Goal: Transaction & Acquisition: Purchase product/service

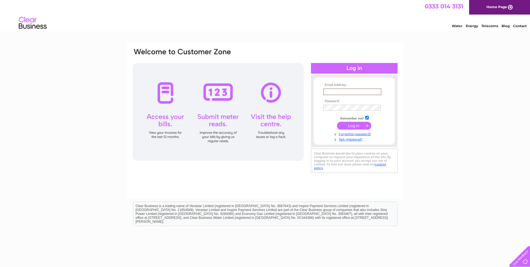
click at [344, 91] on input "text" at bounding box center [352, 91] width 58 height 7
type input "info@leaseagreed.co.uk"
click at [349, 125] on input "submit" at bounding box center [354, 126] width 34 height 8
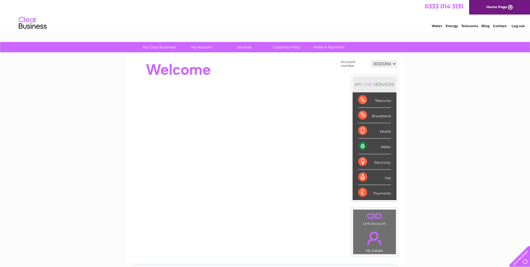
click at [530, 121] on div "My Clear Business Login Details My Details My Preferences Link Account My Accou…" at bounding box center [265, 199] width 530 height 315
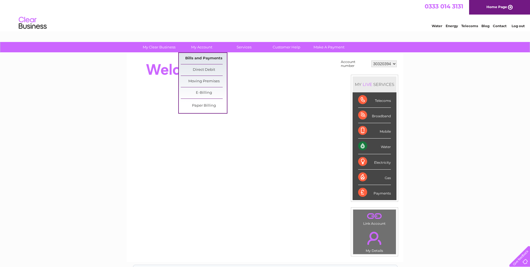
click at [201, 59] on link "Bills and Payments" at bounding box center [204, 58] width 46 height 11
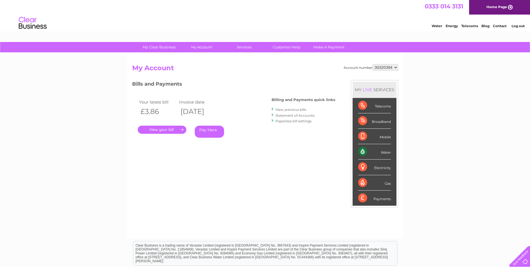
click at [207, 128] on link "Pay Here" at bounding box center [209, 132] width 29 height 12
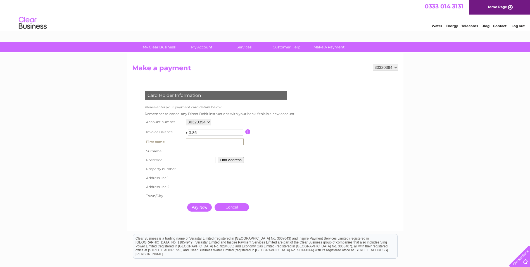
click at [202, 140] on input "text" at bounding box center [215, 141] width 58 height 7
type input "SAAD"
type input "BUTT"
type input "G5 0XG"
type input "1st Floor Office 3"
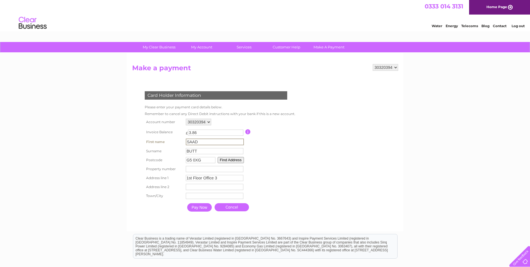
type input "96 Caledonia Street"
type input "Glasgow"
drag, startPoint x: 192, startPoint y: 186, endPoint x: 185, endPoint y: 186, distance: 7.6
click at [185, 186] on td "96 Caledonia Street Address Line Two" at bounding box center [215, 187] width 61 height 10
click at [332, 176] on form "30320394 Make a payment Card Holder Information Please enter your payment card …" at bounding box center [265, 144] width 266 height 161
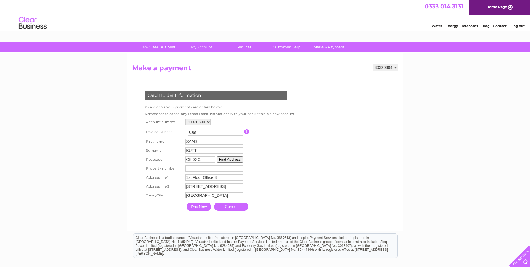
click at [206, 208] on input "Pay Now" at bounding box center [199, 206] width 25 height 8
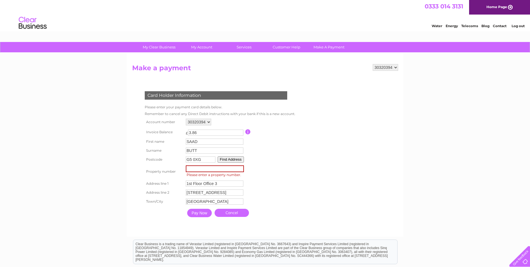
click at [206, 169] on input "number" at bounding box center [215, 168] width 58 height 7
click at [242, 168] on input "97" at bounding box center [215, 168] width 58 height 7
click at [236, 160] on button "Find Address" at bounding box center [230, 159] width 26 height 6
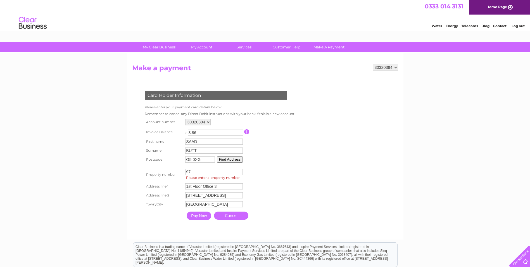
click at [204, 171] on input "97" at bounding box center [214, 172] width 58 height 6
type input "96"
click at [233, 160] on button "Find Address" at bounding box center [230, 159] width 26 height 6
click at [342, 179] on form "30320394 Make a payment Card Holder Information Please enter your payment card …" at bounding box center [265, 149] width 266 height 170
click at [195, 216] on input "Pay Now" at bounding box center [199, 215] width 25 height 8
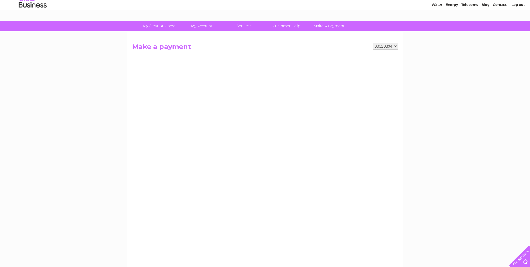
scroll to position [18, 0]
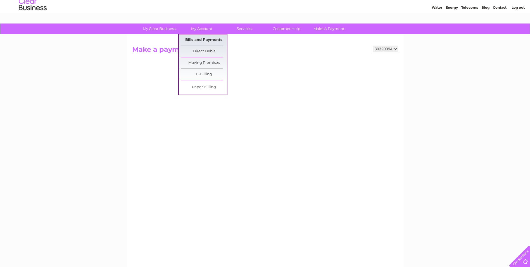
click at [205, 38] on link "Bills and Payments" at bounding box center [204, 39] width 46 height 11
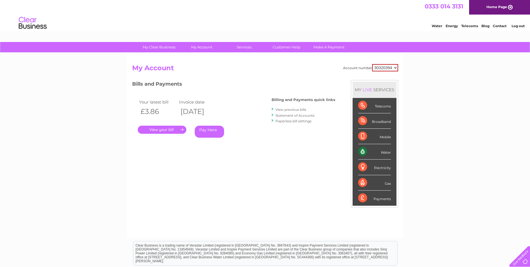
click at [207, 131] on link "Pay Here" at bounding box center [209, 132] width 29 height 12
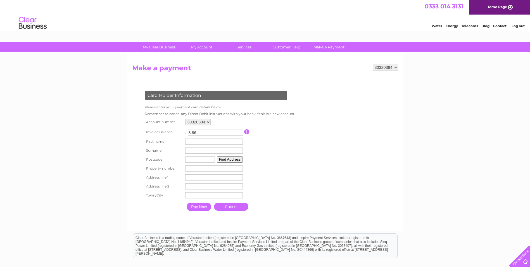
click at [210, 143] on input "text" at bounding box center [214, 141] width 58 height 6
type input "SAAD"
type input "BUTT"
type input "G5 0XG"
type input "1st Floor Office 3"
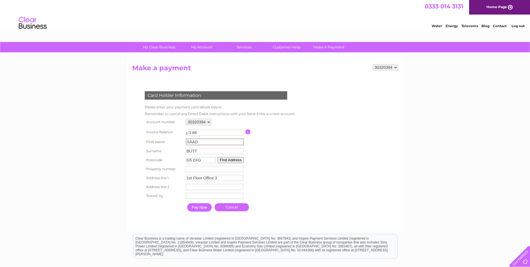
type input "96 Caledonia Street"
type input "Glasgow"
click at [233, 160] on button "Find Address" at bounding box center [231, 160] width 26 height 6
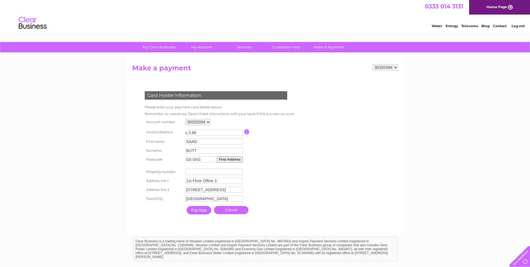
click at [218, 173] on input "number" at bounding box center [214, 172] width 58 height 6
drag, startPoint x: 238, startPoint y: 173, endPoint x: 240, endPoint y: 175, distance: 3.0
click at [237, 173] on input "number" at bounding box center [214, 172] width 58 height 6
click at [240, 172] on input "-1" at bounding box center [214, 172] width 58 height 6
click at [239, 172] on input "-2" at bounding box center [214, 172] width 58 height 6
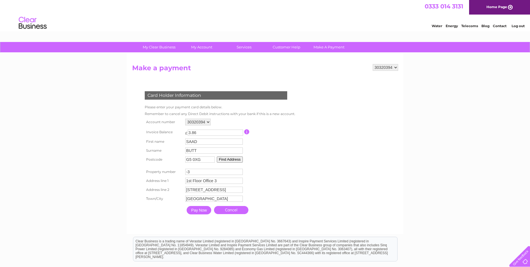
click at [239, 172] on input "-3" at bounding box center [214, 172] width 58 height 6
click at [239, 172] on input "-4" at bounding box center [214, 172] width 58 height 6
click at [239, 172] on input "-5" at bounding box center [214, 172] width 58 height 6
click at [239, 172] on input "-6" at bounding box center [214, 172] width 58 height 6
click at [239, 172] on input "-7" at bounding box center [214, 172] width 58 height 6
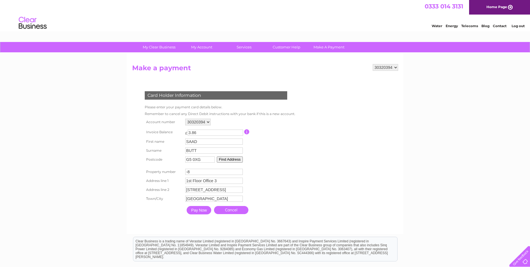
click at [239, 172] on input "-8" at bounding box center [214, 172] width 58 height 6
click at [239, 172] on input "-9" at bounding box center [214, 172] width 58 height 6
click at [239, 172] on input "-92" at bounding box center [214, 172] width 58 height 6
click at [239, 172] on input "-93" at bounding box center [214, 172] width 58 height 6
click at [239, 172] on input "-94" at bounding box center [214, 172] width 58 height 6
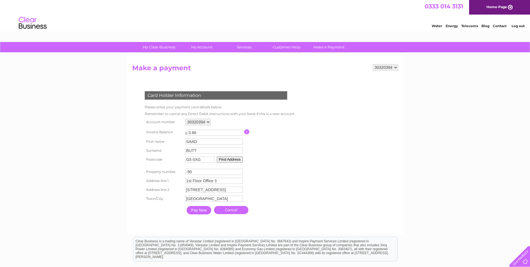
click at [239, 172] on input "-95" at bounding box center [214, 172] width 58 height 6
click at [239, 172] on input "-96" at bounding box center [214, 172] width 58 height 6
click at [189, 172] on input "-96" at bounding box center [214, 172] width 58 height 6
type input "96"
click at [197, 211] on input "Pay Now" at bounding box center [199, 210] width 25 height 8
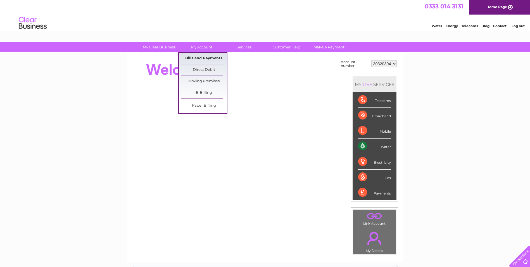
click at [201, 58] on link "Bills and Payments" at bounding box center [204, 58] width 46 height 11
click at [206, 57] on link "Bills and Payments" at bounding box center [204, 58] width 46 height 11
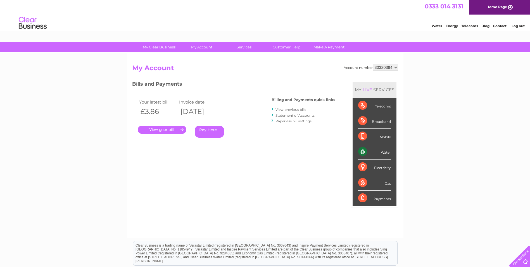
click at [206, 130] on link "Pay Here" at bounding box center [209, 132] width 29 height 12
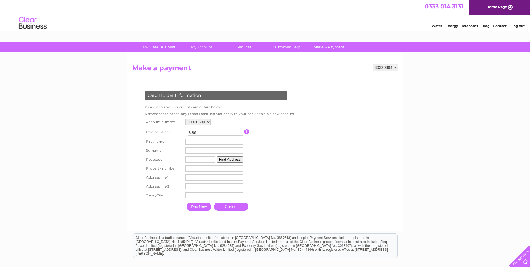
click at [202, 157] on input "text" at bounding box center [200, 159] width 30 height 6
type input "G5 0XG"
type input "SAAD"
type input "BUTT"
type input "96"
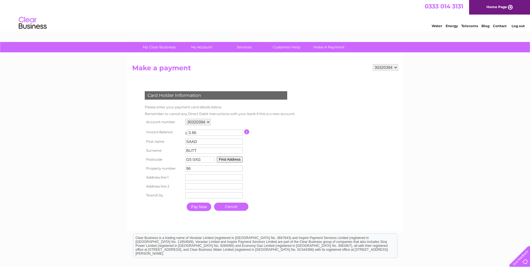
type input "1st Floor Office 3"
type input "96 Caledonia Street"
type input "Glasgow"
drag, startPoint x: 201, startPoint y: 209, endPoint x: 200, endPoint y: 0, distance: 209.1
click at [201, 209] on input "Pay Now" at bounding box center [199, 206] width 25 height 8
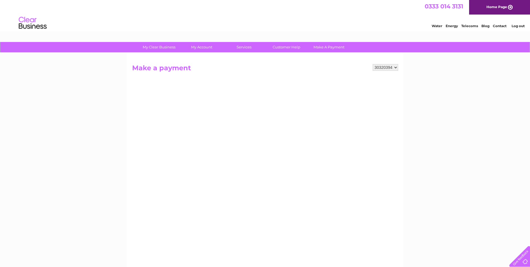
drag, startPoint x: 530, startPoint y: 103, endPoint x: 521, endPoint y: 197, distance: 94.7
click at [524, 197] on div "My Clear Business Login Details My Details My Preferences Link Account My Accou…" at bounding box center [265, 238] width 530 height 392
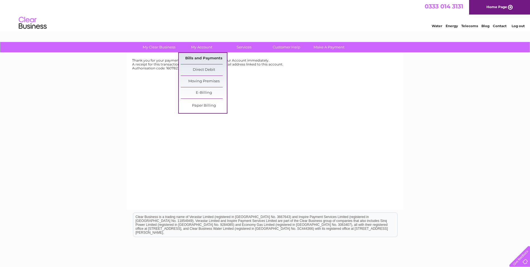
click at [212, 58] on link "Bills and Payments" at bounding box center [204, 58] width 46 height 11
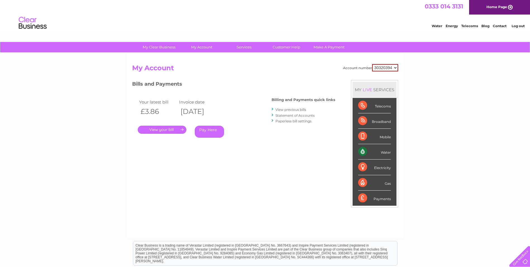
click at [210, 134] on link "Pay Here" at bounding box center [209, 132] width 29 height 12
